Goal: Task Accomplishment & Management: Use online tool/utility

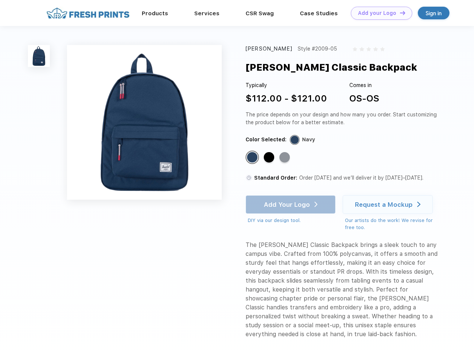
click at [379, 13] on link "Add your Logo Design Tool" at bounding box center [381, 13] width 61 height 13
click at [0, 0] on div "Design Tool" at bounding box center [0, 0] width 0 height 0
click at [399, 13] on link "Add your Logo Design Tool" at bounding box center [381, 13] width 61 height 13
click at [39, 56] on img at bounding box center [39, 56] width 22 height 22
click at [253, 158] on div "Standard Color" at bounding box center [252, 157] width 10 height 10
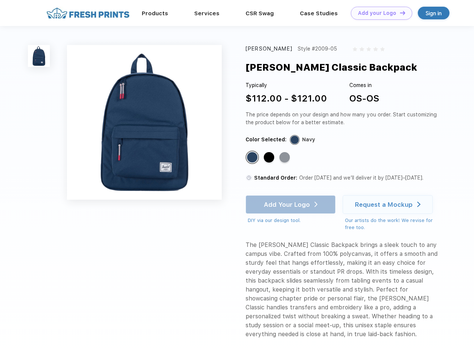
click at [270, 158] on div "Standard Color" at bounding box center [269, 157] width 10 height 10
click at [285, 158] on div "Standard Color" at bounding box center [284, 157] width 10 height 10
click at [291, 204] on div "Add Your Logo DIY via our design tool. Ah shoot! This product isn't up in our d…" at bounding box center [290, 209] width 90 height 29
click at [389, 204] on div "Request a Mockup" at bounding box center [384, 204] width 58 height 7
